Goal: Check status: Check status

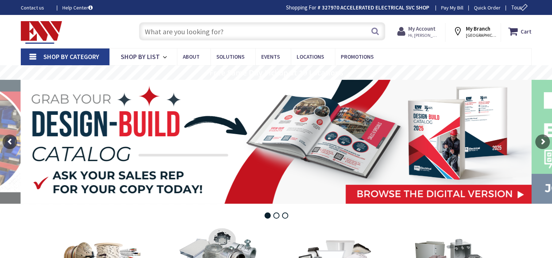
click at [417, 29] on strong "My Account" at bounding box center [421, 28] width 27 height 7
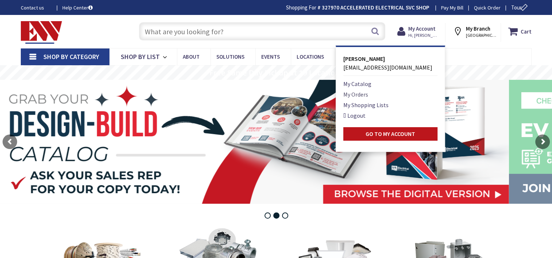
click at [360, 93] on link "My Orders" at bounding box center [355, 94] width 25 height 9
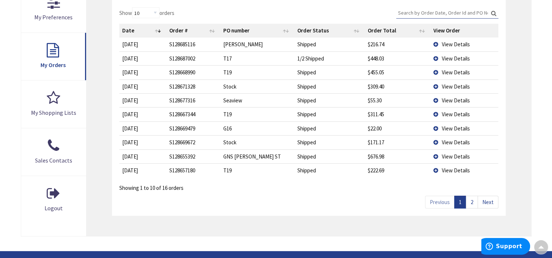
click at [474, 197] on link "2" at bounding box center [472, 202] width 12 height 13
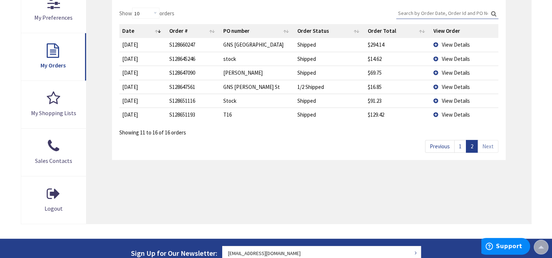
scroll to position [37, 0]
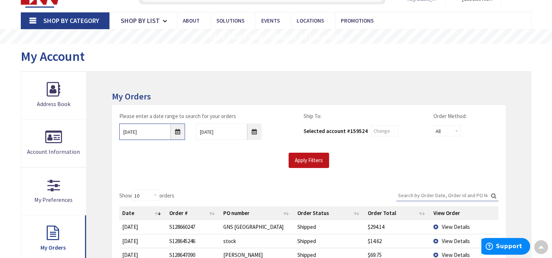
click at [175, 133] on input "8/26/2025" at bounding box center [152, 132] width 66 height 16
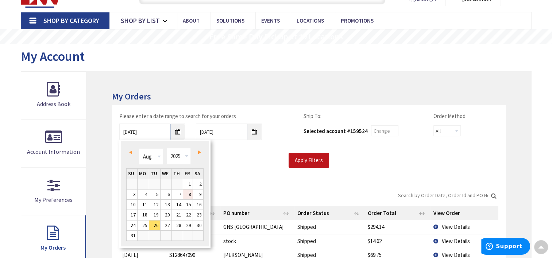
click at [186, 194] on link "8" at bounding box center [188, 195] width 10 height 10
type input "08/08/2025"
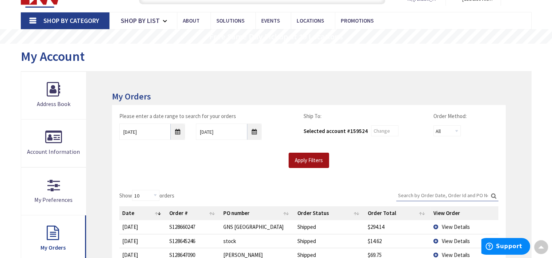
click at [313, 167] on input "Apply Filters" at bounding box center [309, 160] width 40 height 15
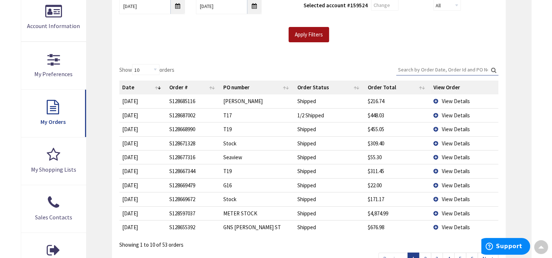
scroll to position [220, 0]
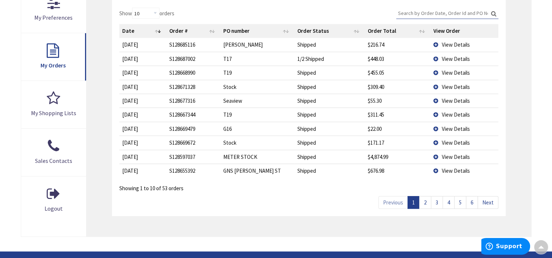
click at [424, 203] on link "2" at bounding box center [425, 202] width 12 height 13
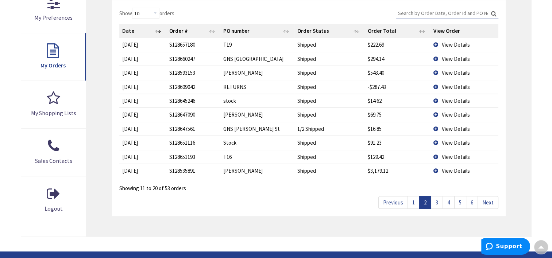
click at [436, 201] on link "3" at bounding box center [437, 202] width 12 height 13
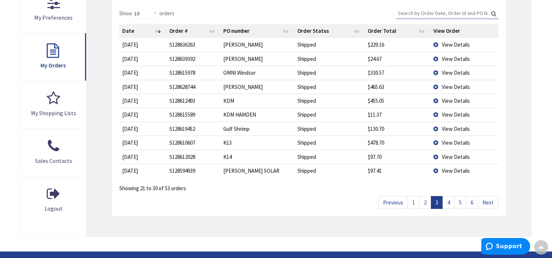
click at [445, 86] on span "View Details" at bounding box center [455, 87] width 28 height 7
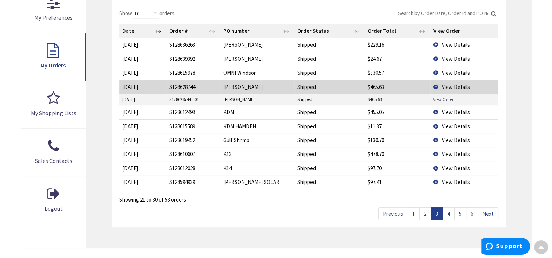
click at [439, 99] on link "View Order" at bounding box center [443, 99] width 20 height 6
click at [451, 180] on span "View Details" at bounding box center [455, 182] width 28 height 7
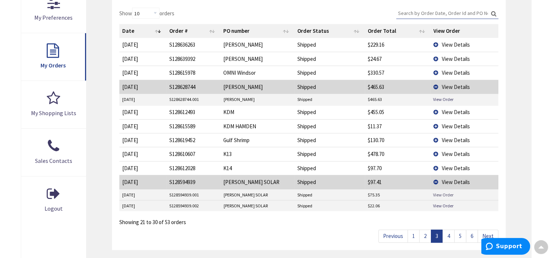
click at [435, 194] on link "View Order" at bounding box center [443, 195] width 20 height 6
click at [448, 234] on link "4" at bounding box center [449, 236] width 12 height 13
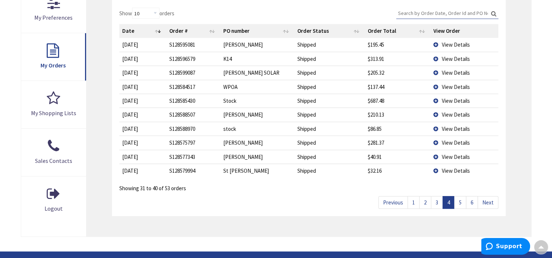
click at [446, 44] on span "View Details" at bounding box center [455, 44] width 28 height 7
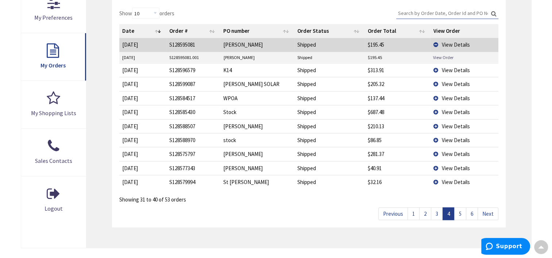
click at [437, 57] on link "View Order" at bounding box center [443, 57] width 20 height 6
click at [447, 82] on span "View Details" at bounding box center [455, 84] width 28 height 7
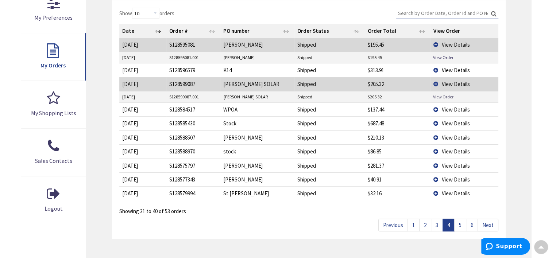
click at [452, 94] on link "View Order" at bounding box center [443, 97] width 20 height 6
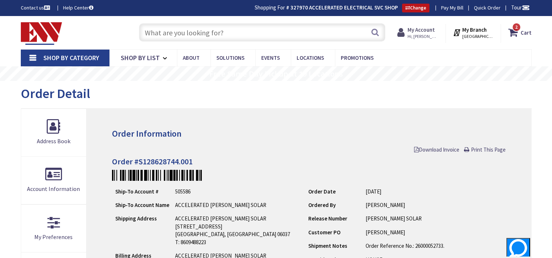
click at [414, 34] on span "Hi, [PERSON_NAME]" at bounding box center [423, 37] width 31 height 6
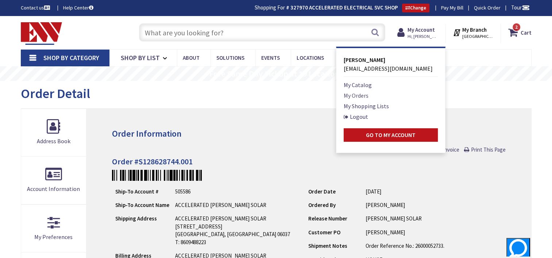
click at [346, 94] on link "My Orders" at bounding box center [356, 95] width 25 height 9
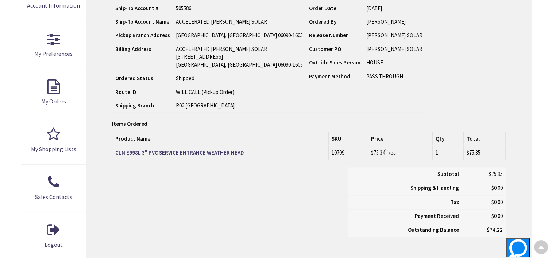
scroll to position [73, 0]
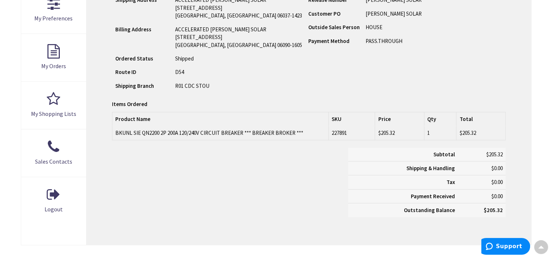
scroll to position [220, 0]
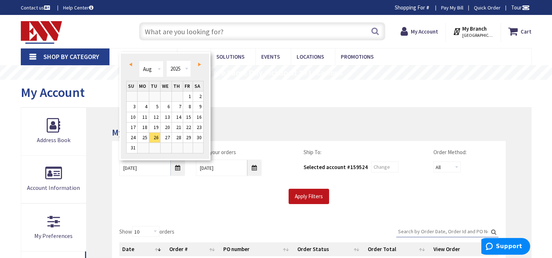
click at [130, 65] on span "Prev" at bounding box center [130, 65] width 3 height 4
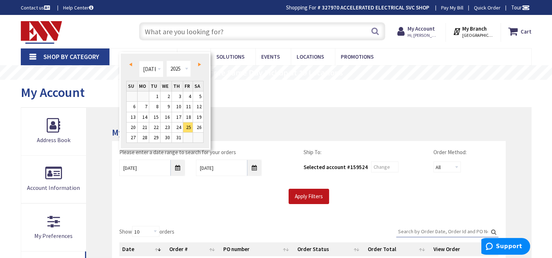
click at [130, 65] on span "Prev" at bounding box center [130, 65] width 3 height 4
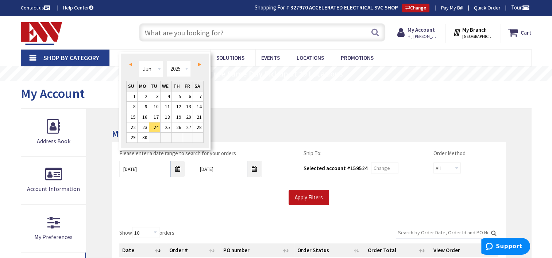
click at [130, 65] on span "Prev" at bounding box center [130, 65] width 3 height 4
click at [187, 137] on link "30" at bounding box center [188, 138] width 10 height 10
type input "05/30/2025"
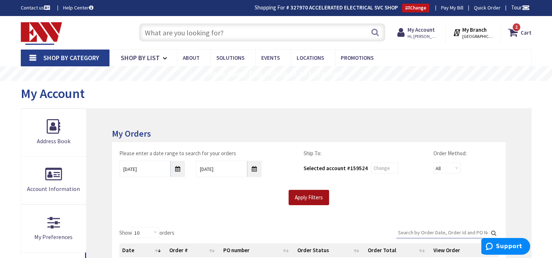
click at [320, 198] on input "Apply Filters" at bounding box center [309, 197] width 40 height 15
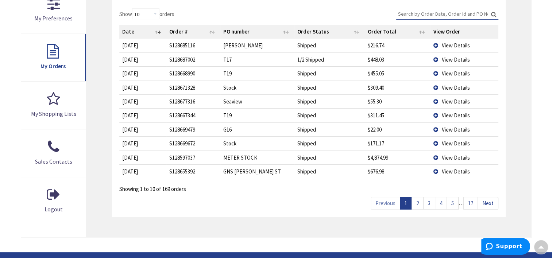
scroll to position [73, 0]
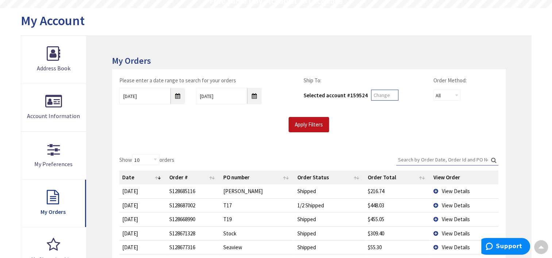
click at [382, 94] on input "text" at bounding box center [384, 95] width 27 height 11
click at [440, 161] on input "Search:" at bounding box center [447, 159] width 102 height 11
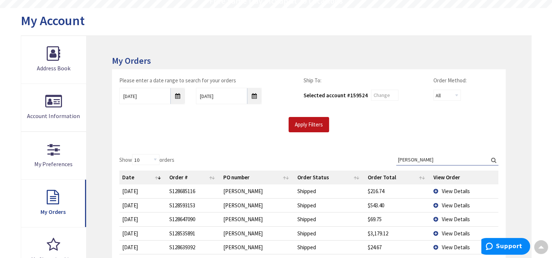
click at [492, 161] on label "Search: holcom" at bounding box center [447, 159] width 102 height 11
click at [492, 161] on input "holcom" at bounding box center [447, 159] width 102 height 11
click at [439, 162] on input "Holcom" at bounding box center [447, 159] width 102 height 11
type input "Holcom"
click at [491, 159] on label "Search: Holcom" at bounding box center [447, 159] width 102 height 11
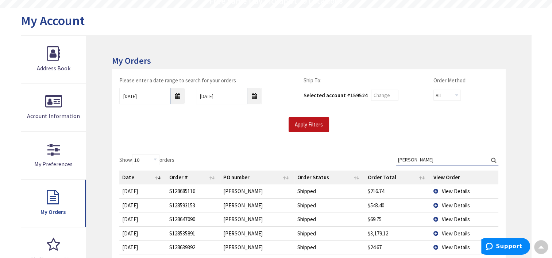
click at [491, 159] on input "Holcom" at bounding box center [447, 159] width 102 height 11
click at [494, 159] on label "Search: Holcom" at bounding box center [447, 159] width 102 height 11
click at [494, 159] on input "Holcom" at bounding box center [447, 159] width 102 height 11
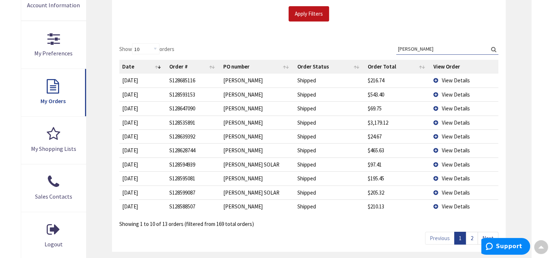
scroll to position [182, 0]
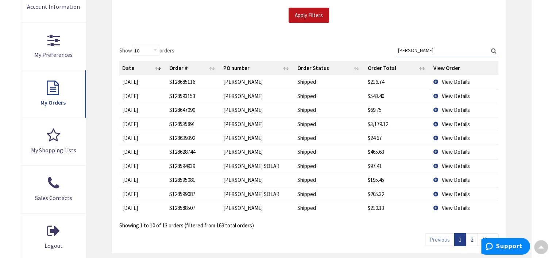
click at [458, 123] on span "View Details" at bounding box center [455, 124] width 28 height 7
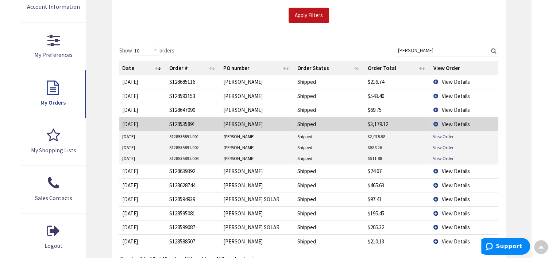
drag, startPoint x: 519, startPoint y: 99, endPoint x: 514, endPoint y: 113, distance: 14.5
click at [519, 99] on div "My Orders Please enter a date range to search for your orders 05/30/2025 9/2/20…" at bounding box center [308, 116] width 444 height 381
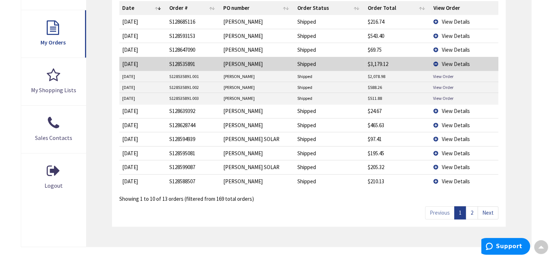
scroll to position [328, 0]
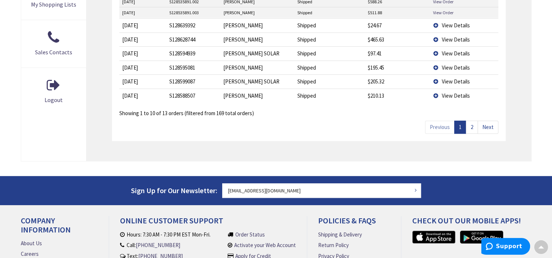
click at [473, 127] on link "2" at bounding box center [472, 127] width 12 height 13
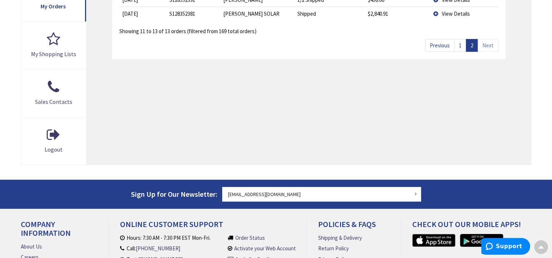
scroll to position [219, 0]
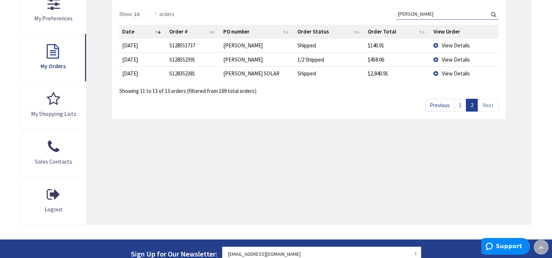
click at [440, 73] on td "View Details" at bounding box center [464, 73] width 68 height 14
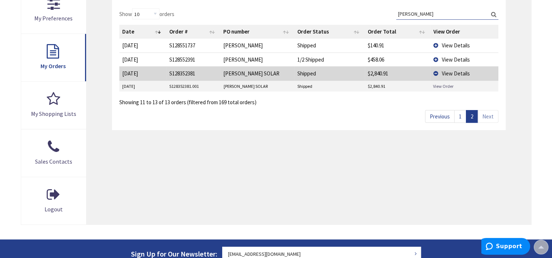
click at [440, 87] on link "View Order" at bounding box center [443, 86] width 20 height 6
click at [459, 116] on link "1" at bounding box center [460, 116] width 12 height 13
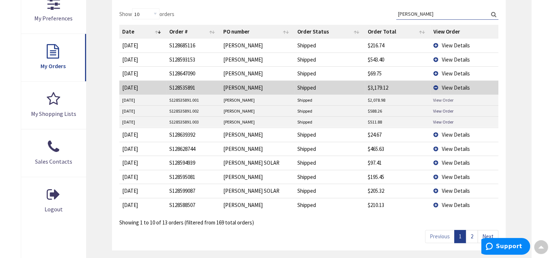
click at [444, 99] on link "View Order" at bounding box center [443, 100] width 20 height 6
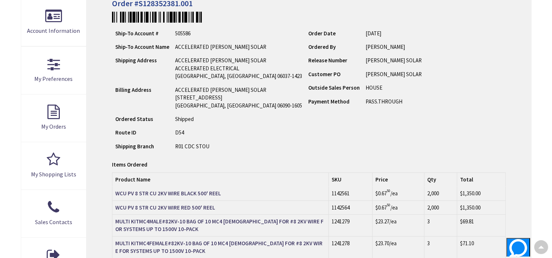
scroll to position [74, 0]
